Goal: Task Accomplishment & Management: Use online tool/utility

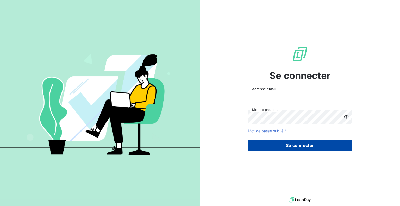
type input "[PERSON_NAME][EMAIL_ADDRESS][DOMAIN_NAME]"
click at [276, 149] on button "Se connecter" at bounding box center [300, 145] width 104 height 11
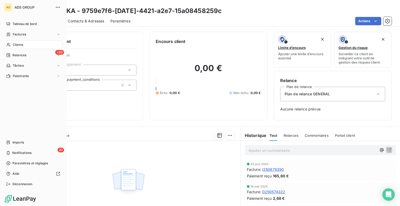
click at [27, 44] on div "Clients" at bounding box center [33, 45] width 58 height 8
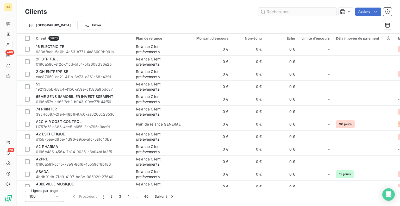
click at [295, 12] on input "text" at bounding box center [297, 12] width 78 height 8
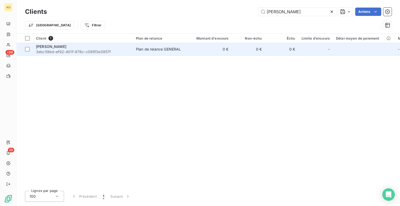
type input "[PERSON_NAME]"
click at [61, 52] on span "3ebc59bd-ef92-401f-978c-c095f3e0957f" at bounding box center [83, 51] width 94 height 5
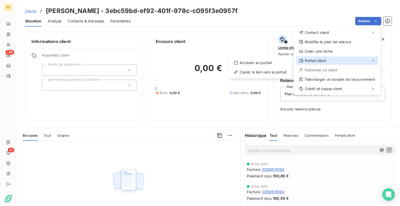
click at [323, 59] on span "Portail client" at bounding box center [315, 60] width 21 height 5
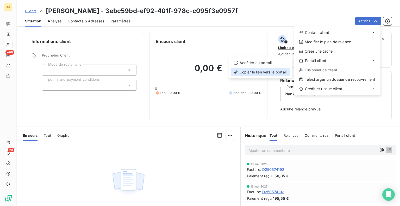
click at [269, 70] on div "Copier le lien vers le portail" at bounding box center [259, 72] width 59 height 8
